Goal: Navigation & Orientation: Find specific page/section

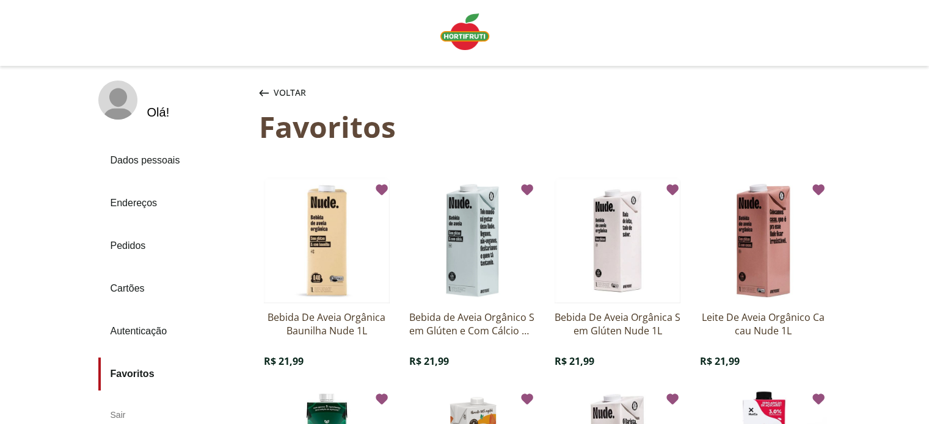
click at [456, 33] on img "Linha de sessão" at bounding box center [464, 31] width 49 height 37
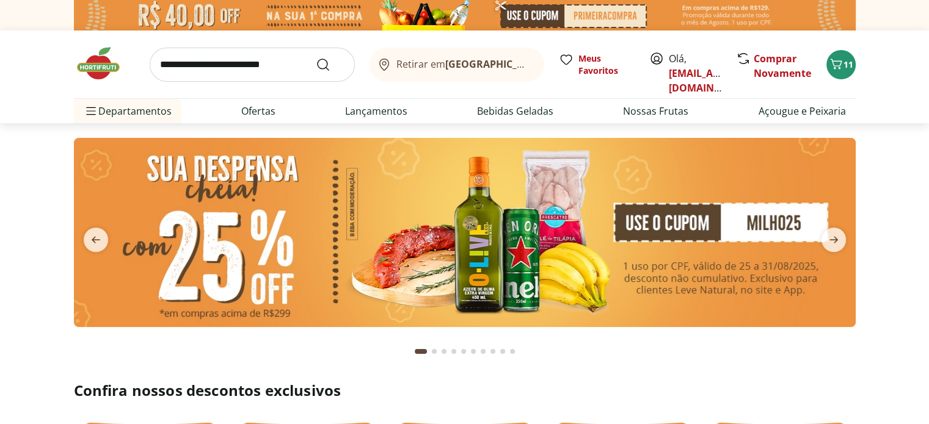
click at [498, 61] on b "[GEOGRAPHIC_DATA]/[GEOGRAPHIC_DATA]" at bounding box center [548, 63] width 206 height 13
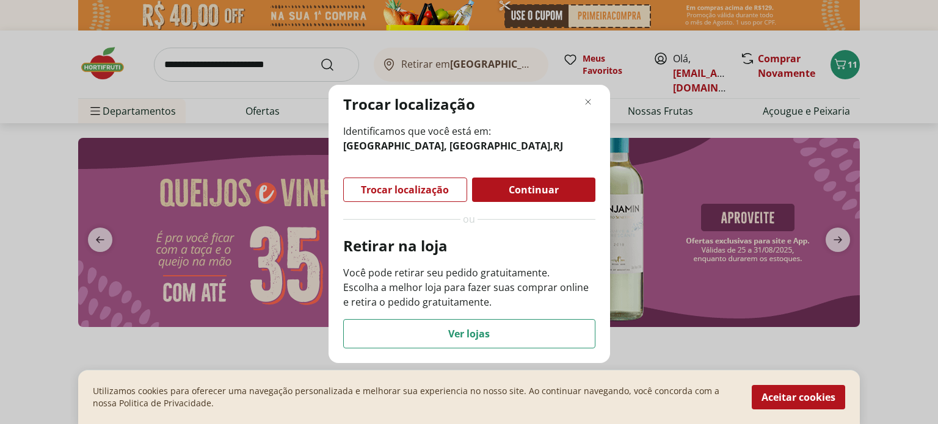
click at [512, 192] on span "Continuar" at bounding box center [534, 190] width 50 height 10
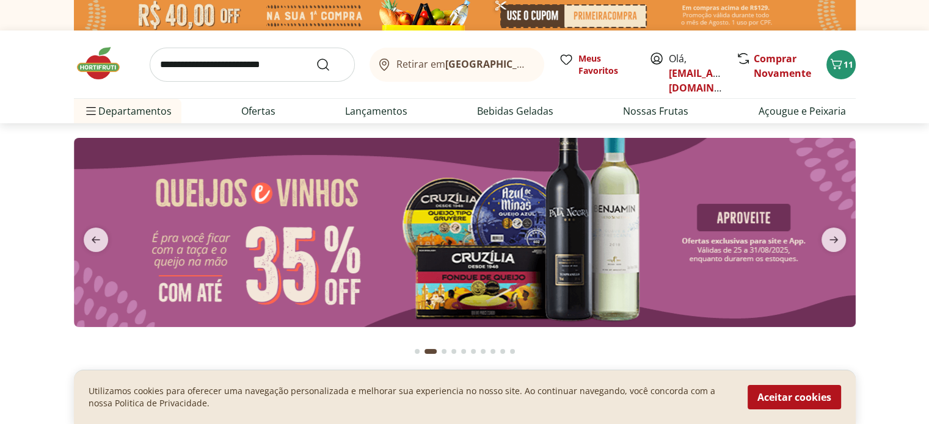
click at [471, 68] on b "[GEOGRAPHIC_DATA]/[GEOGRAPHIC_DATA]" at bounding box center [548, 63] width 206 height 13
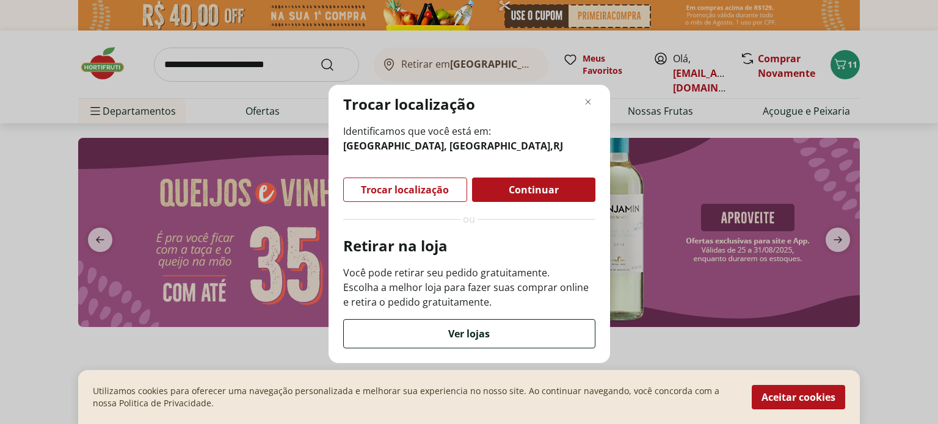
click at [522, 338] on div "Ver lojas" at bounding box center [469, 334] width 251 height 28
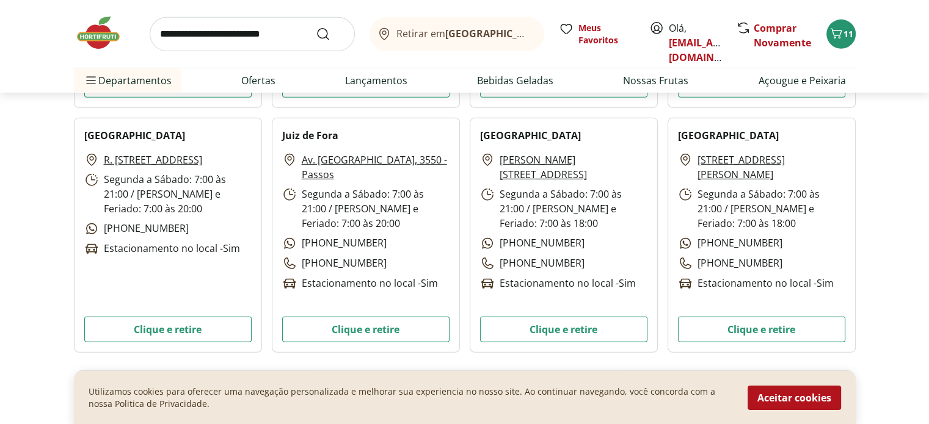
scroll to position [3724, 0]
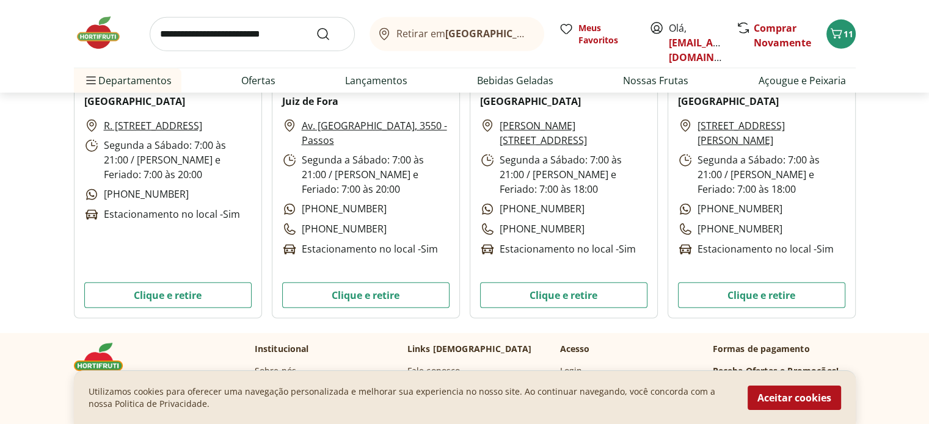
drag, startPoint x: 316, startPoint y: 232, endPoint x: 372, endPoint y: 203, distance: 63.9
drag, startPoint x: 372, startPoint y: 203, endPoint x: 61, endPoint y: 309, distance: 329.0
drag, startPoint x: 40, startPoint y: 301, endPoint x: 34, endPoint y: 248, distance: 53.5
drag, startPoint x: 0, startPoint y: 177, endPoint x: 30, endPoint y: 101, distance: 81.4
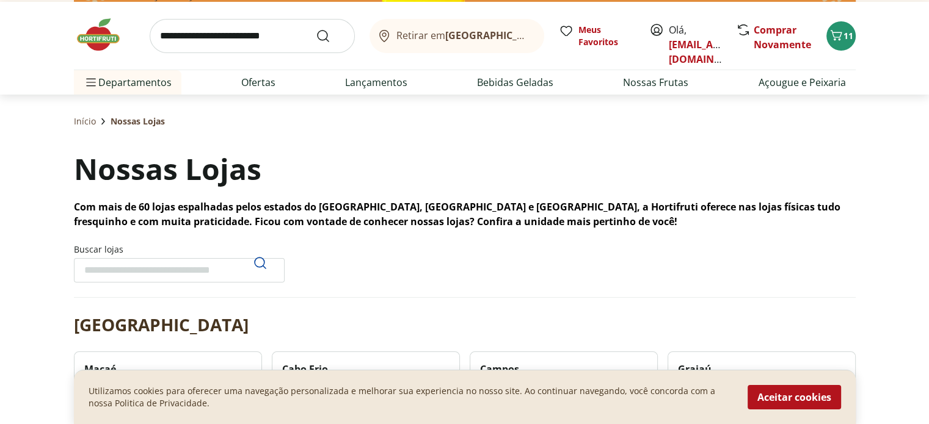
scroll to position [0, 0]
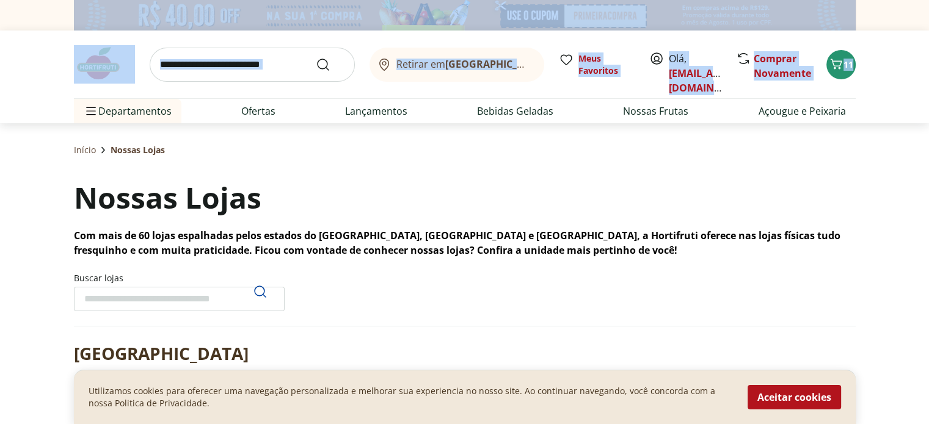
drag, startPoint x: 928, startPoint y: 26, endPoint x: 937, endPoint y: 48, distance: 23.8
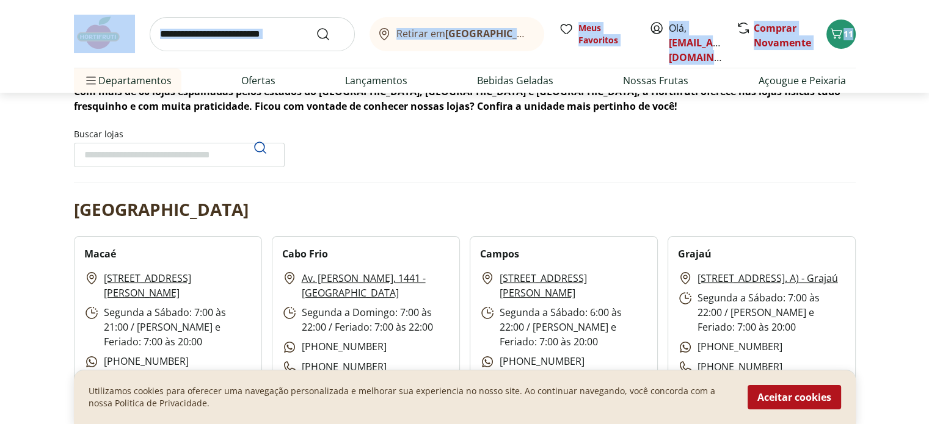
scroll to position [183, 0]
